Goal: Task Accomplishment & Management: Manage account settings

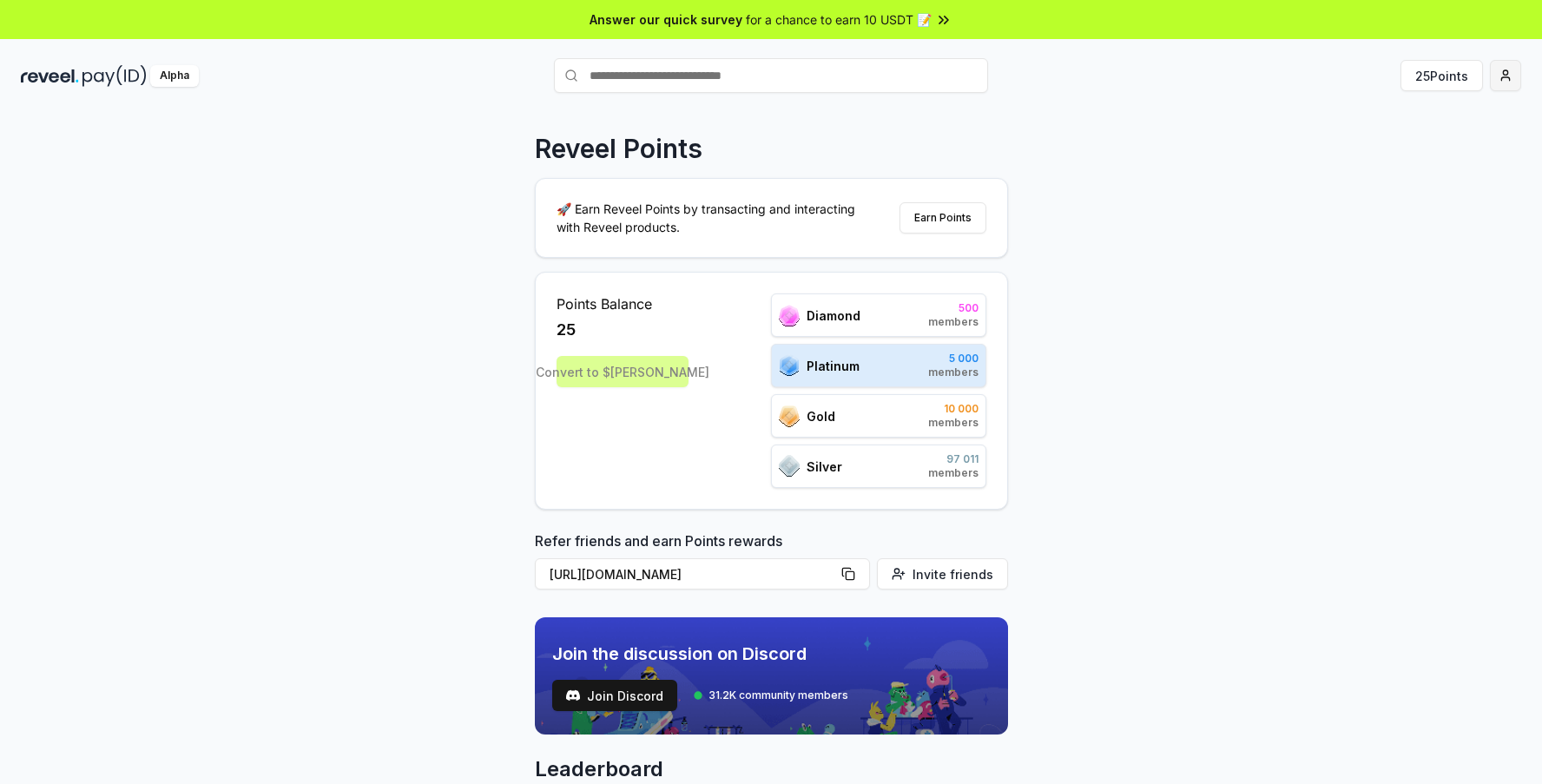
click at [1495, 86] on html "Answer our quick survey for a chance to earn 10 USDT 📝 Alpha 25 Points Reveel P…" at bounding box center [771, 392] width 1542 height 784
click at [1384, 150] on div "View Profile" at bounding box center [1424, 150] width 193 height 29
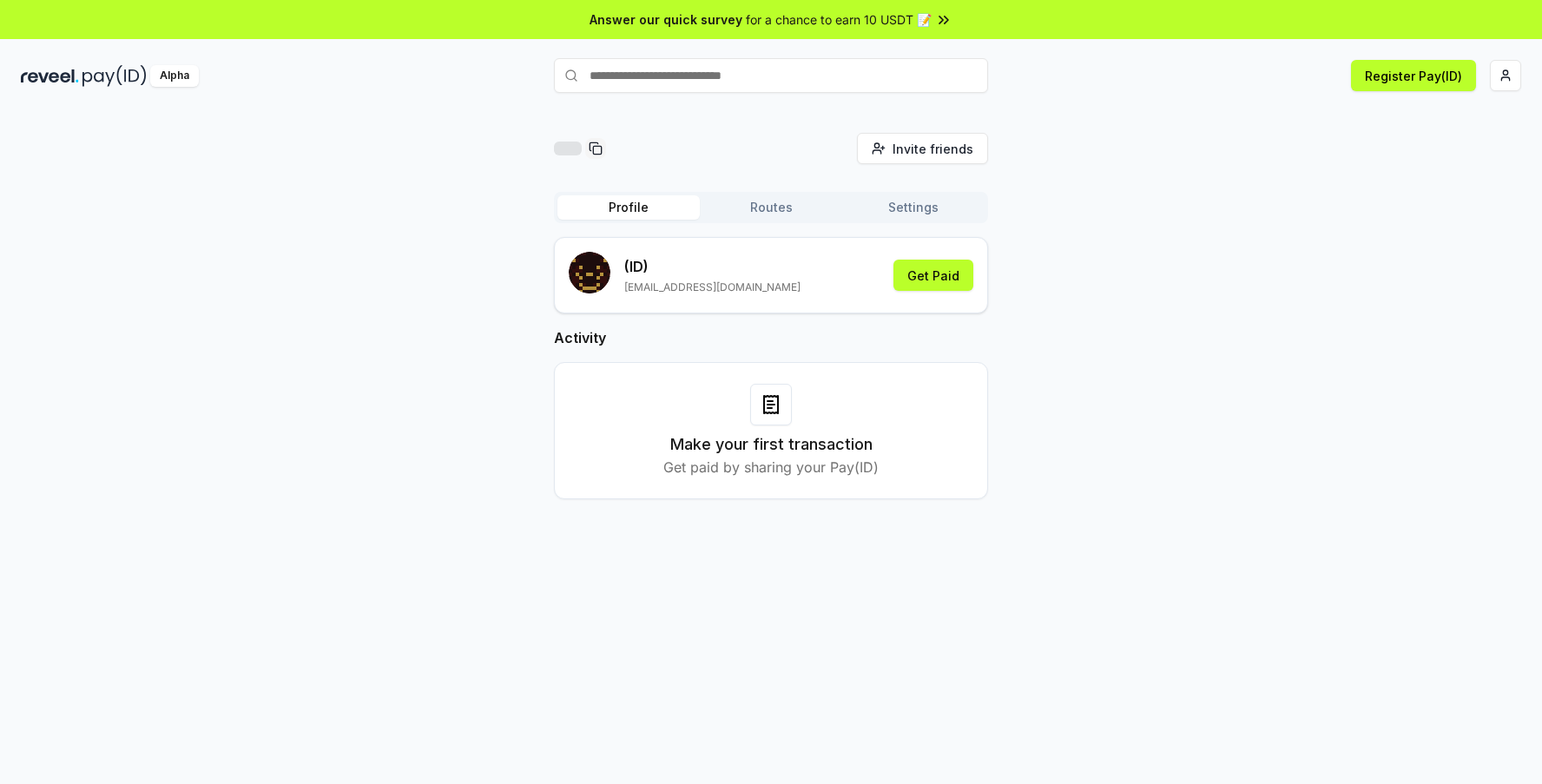
click at [794, 204] on button "Routes" at bounding box center [771, 208] width 143 height 25
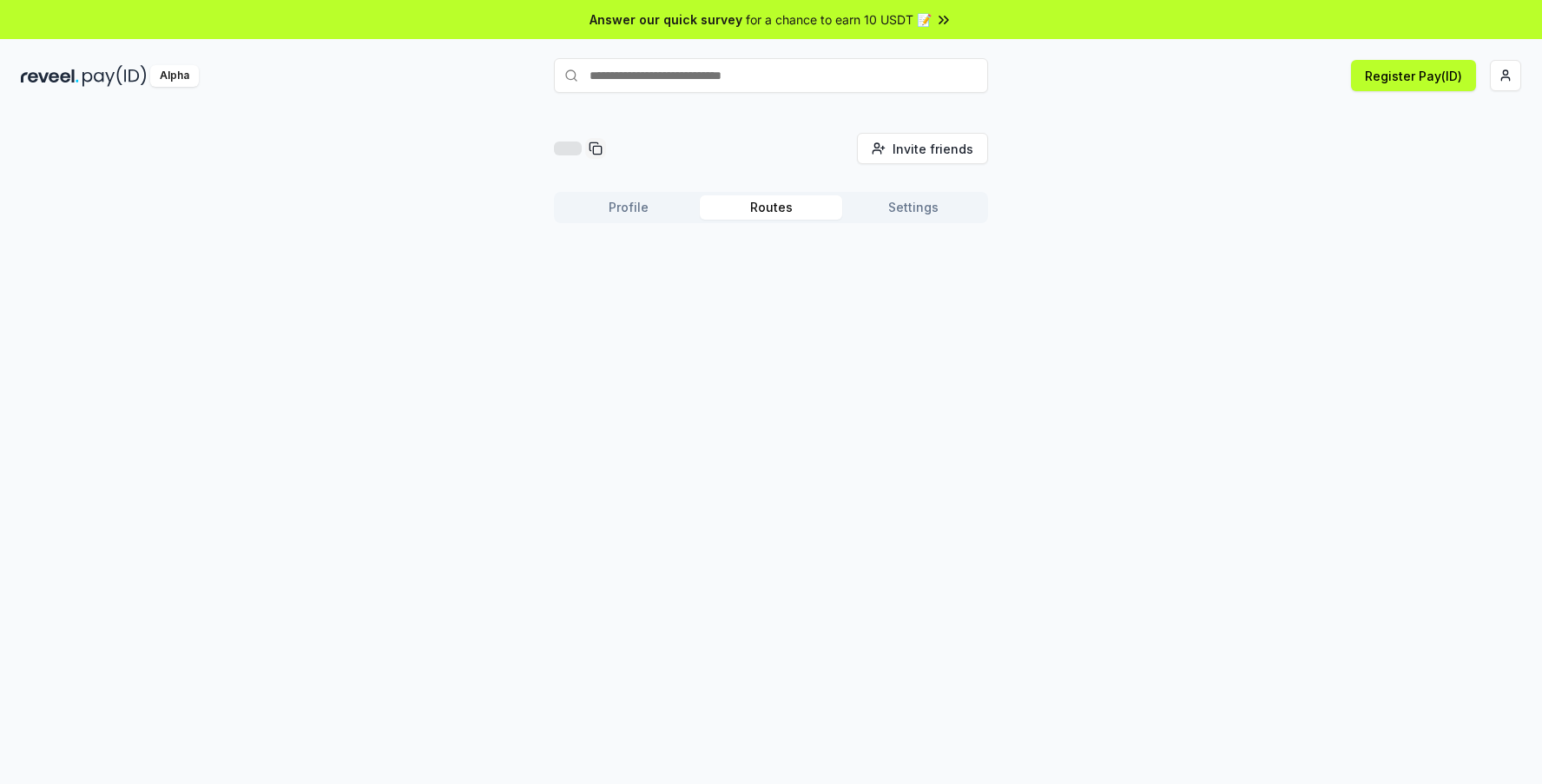
click at [889, 217] on button "Settings" at bounding box center [913, 208] width 143 height 25
click at [866, 205] on button "Settings" at bounding box center [913, 208] width 143 height 25
click at [750, 205] on button "Routes" at bounding box center [771, 208] width 143 height 25
click at [861, 222] on div "Profile Routes Settings" at bounding box center [771, 208] width 434 height 31
click at [875, 213] on button "Settings" at bounding box center [913, 208] width 143 height 25
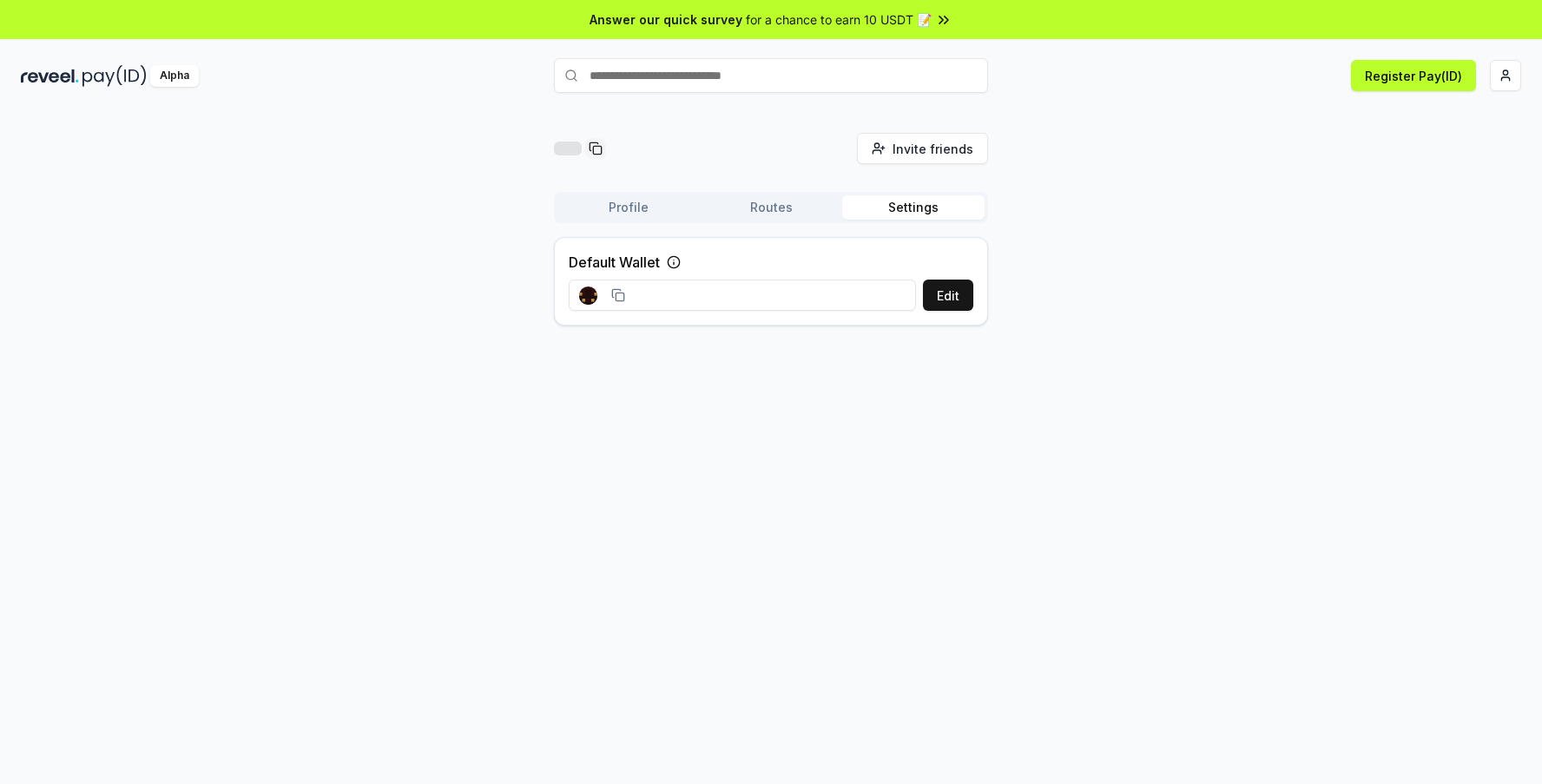
click at [869, 297] on input at bounding box center [742, 295] width 347 height 31
click at [621, 298] on icon at bounding box center [618, 295] width 14 height 14
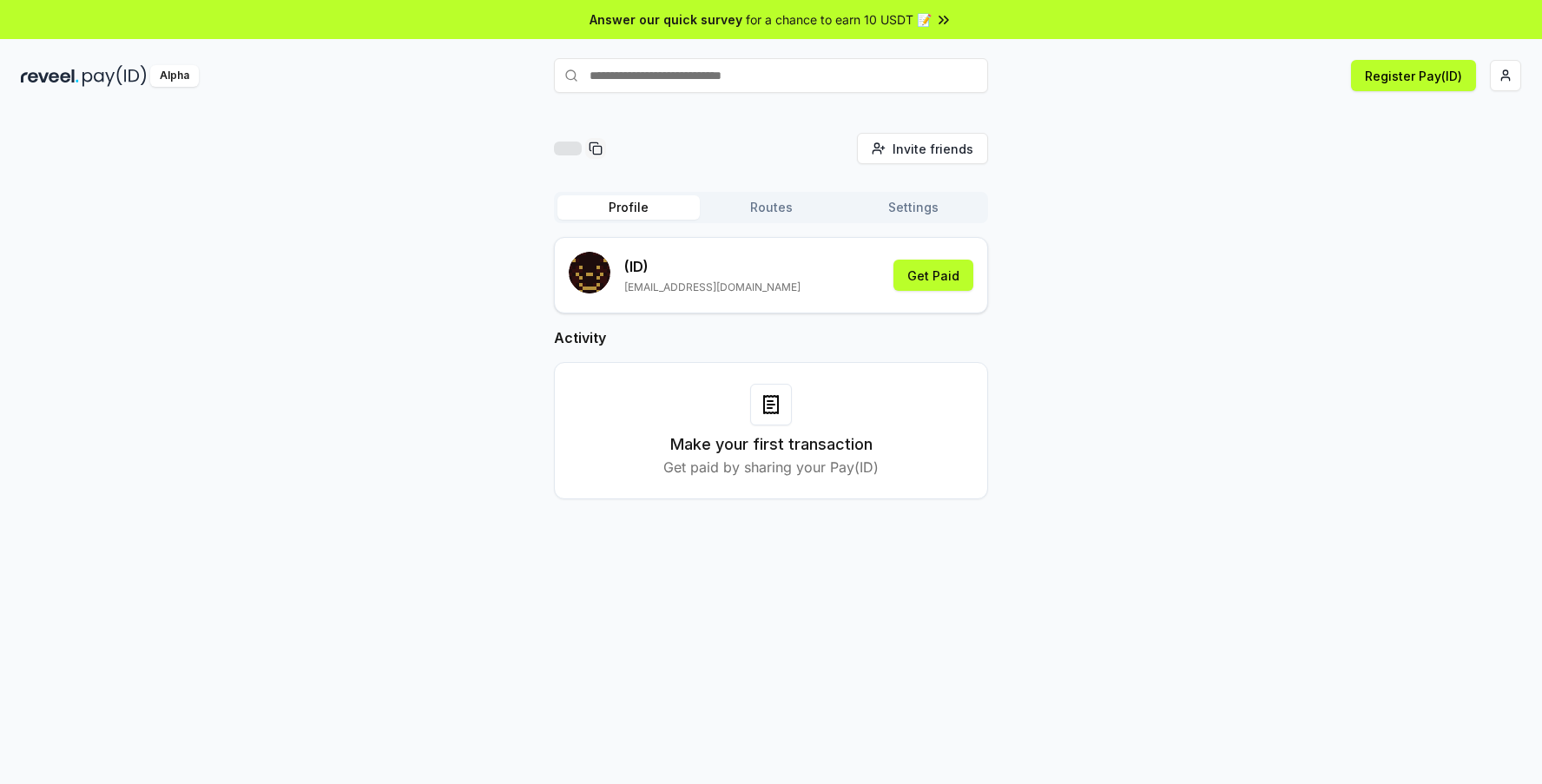
click at [602, 217] on button "Profile" at bounding box center [628, 208] width 143 height 25
click at [1498, 86] on html "Answer our quick survey for a chance to earn 10 USDT 📝 Alpha Register Pay(ID) I…" at bounding box center [771, 392] width 1542 height 784
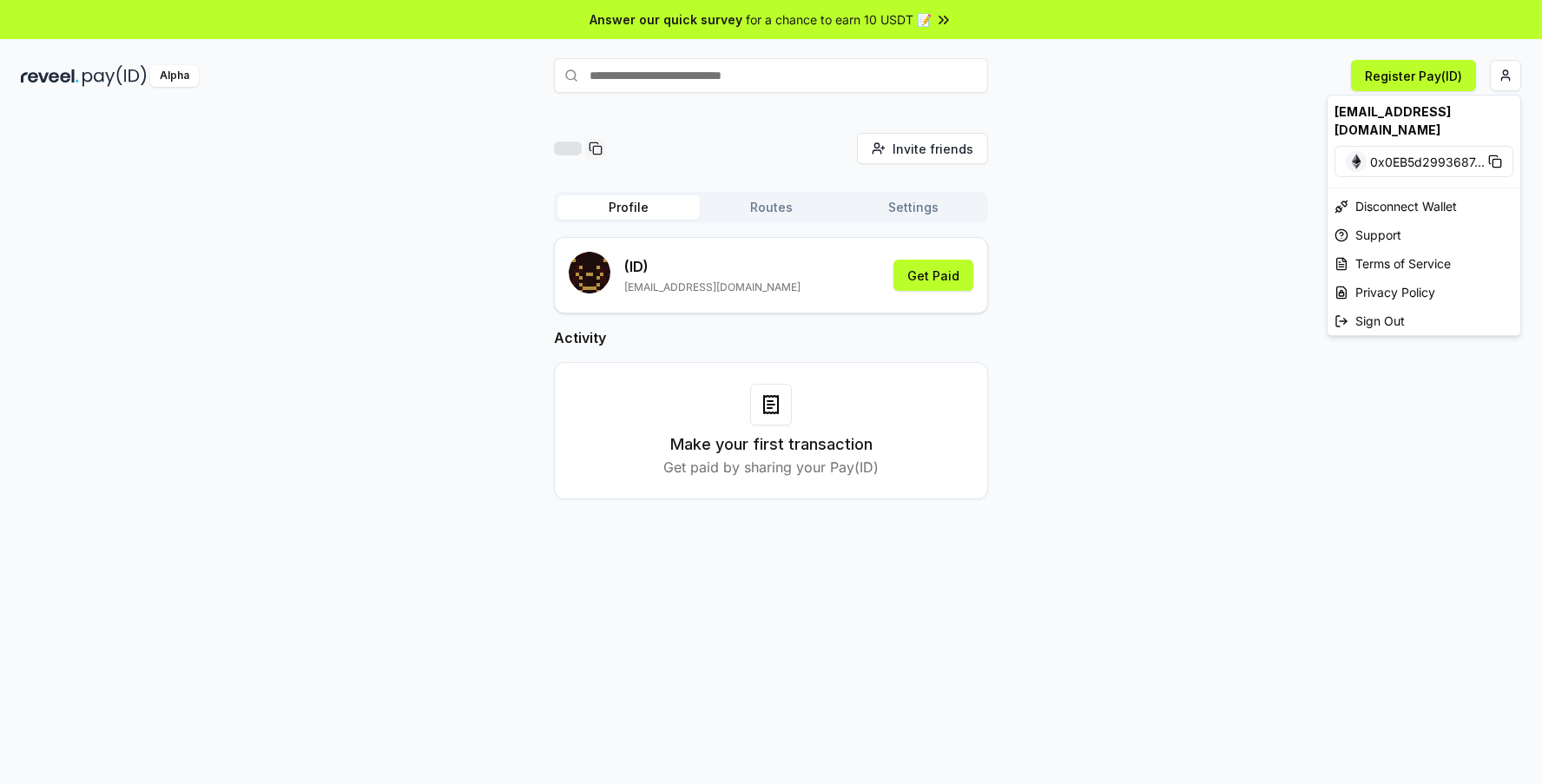
click at [1388, 152] on span "0x0EB5d2993687 ..." at bounding box center [1427, 161] width 114 height 19
click at [1138, 131] on html "Answer our quick survey for a chance to earn 10 USDT 📝 Alpha Register Pay(ID) I…" at bounding box center [771, 392] width 1542 height 784
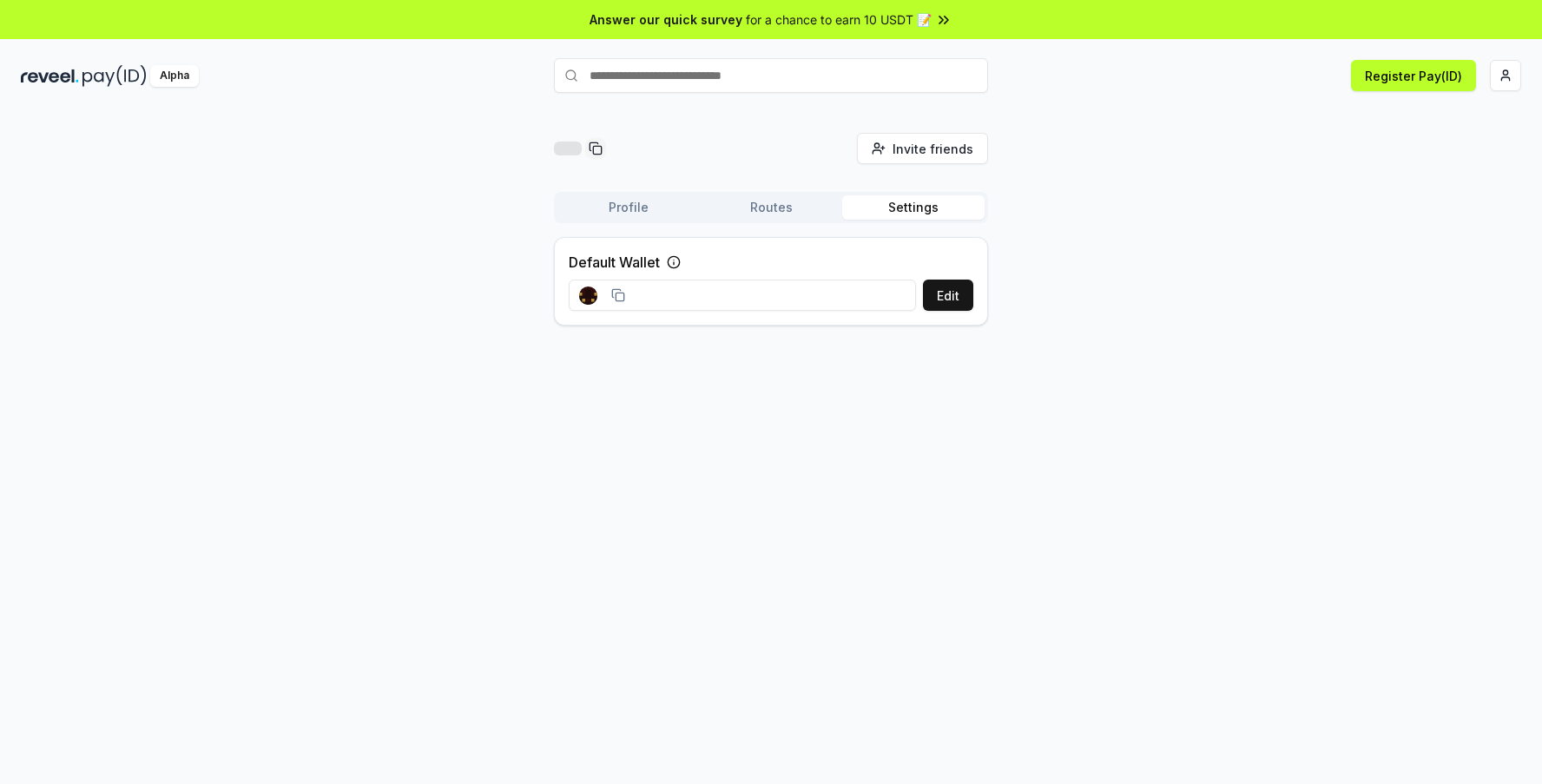
click at [911, 208] on button "Settings" at bounding box center [913, 208] width 143 height 25
